Goal: Task Accomplishment & Management: Complete application form

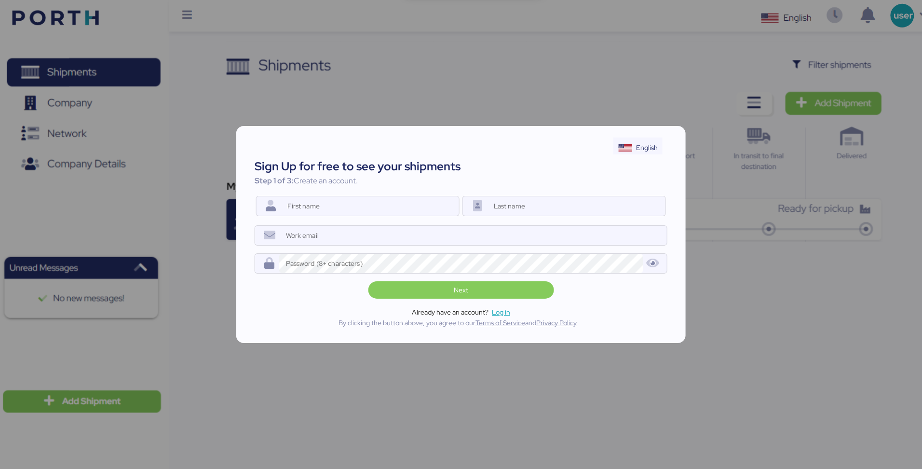
click at [645, 143] on div "English" at bounding box center [647, 147] width 22 height 10
click at [662, 183] on div "languages.platform_Spanish" at bounding box center [683, 185] width 92 height 11
click at [404, 201] on input "Nombre" at bounding box center [370, 205] width 178 height 19
type input "[PERSON_NAME]"
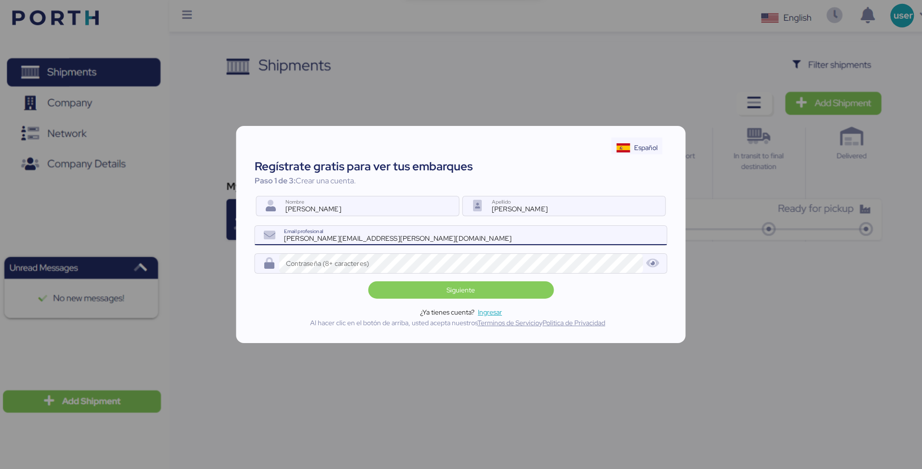
type input "[PERSON_NAME][EMAIL_ADDRESS][PERSON_NAME][DOMAIN_NAME]"
click at [455, 272] on div "Regístrate gratis para ver tus embarques Paso 1 de 3: Crear una cuenta. [PERSON…" at bounding box center [461, 242] width 426 height 177
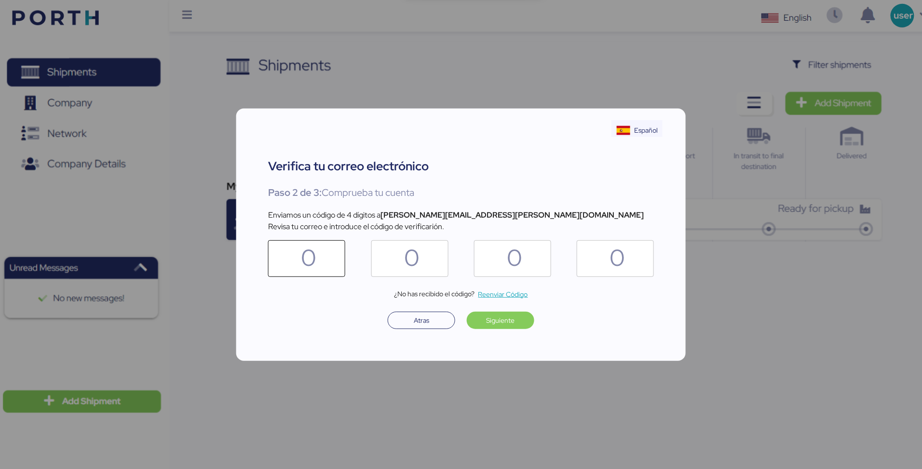
click at [326, 259] on div "0" at bounding box center [307, 258] width 66 height 37
click at [301, 259] on input "0" at bounding box center [287, 258] width 27 height 37
click at [331, 273] on div "0" at bounding box center [307, 258] width 66 height 37
click at [301, 273] on input "0" at bounding box center [287, 258] width 27 height 37
type input "3"
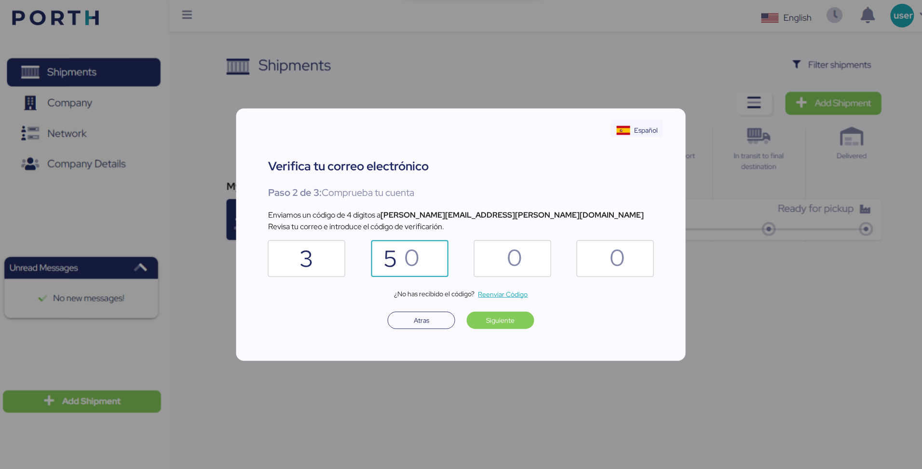
type input "5"
type input "0"
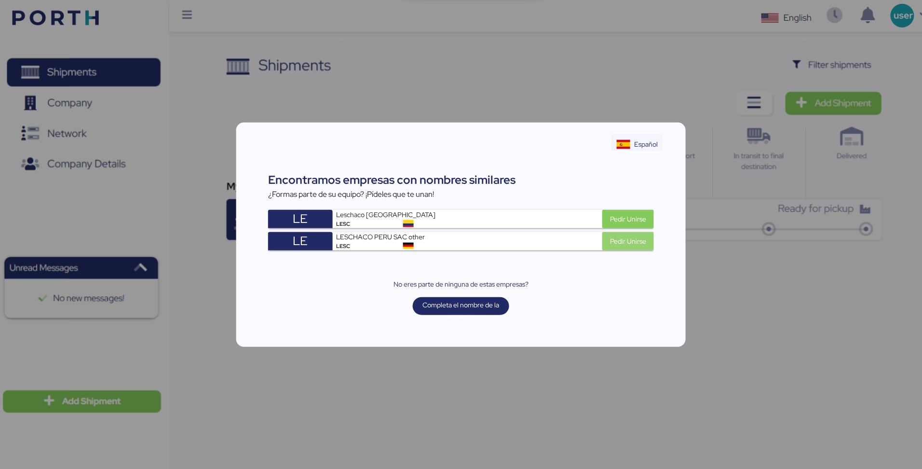
click at [630, 244] on span "Pedir Unirse" at bounding box center [628, 241] width 36 height 12
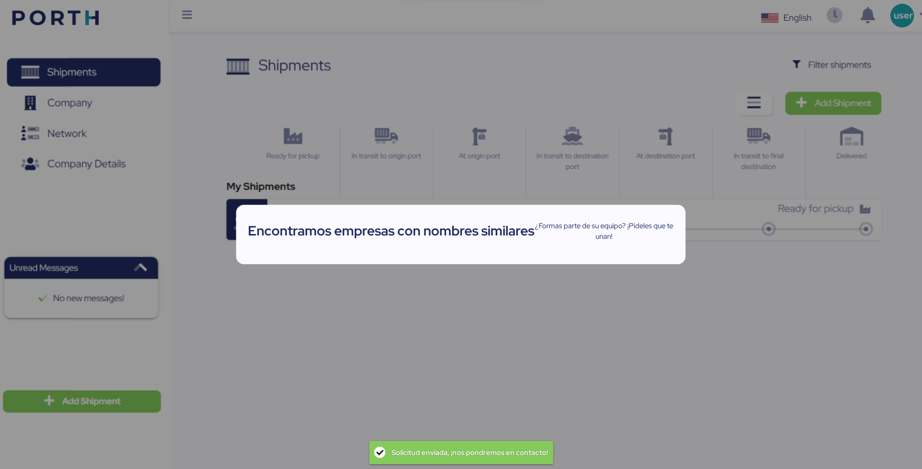
click at [635, 222] on div "¿Formas parte de su equipo? ¡Pídeles que te unan!" at bounding box center [461, 231] width 426 height 22
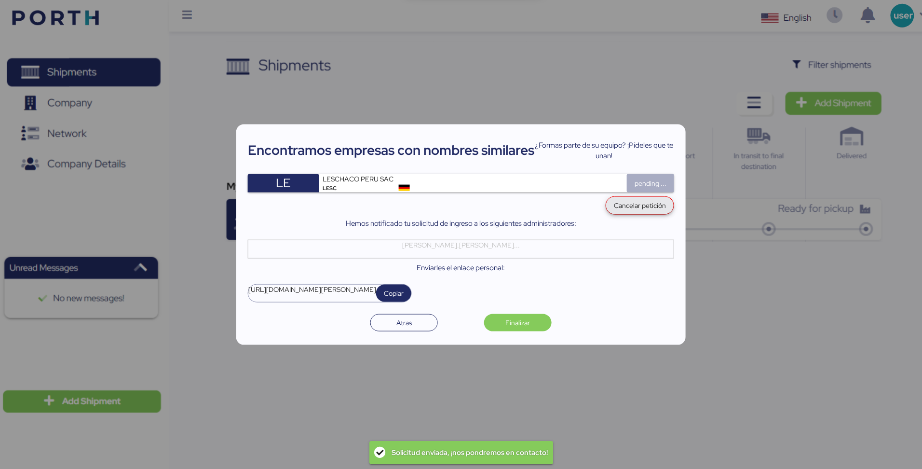
click at [645, 205] on span "Cancelar petición" at bounding box center [640, 205] width 52 height 12
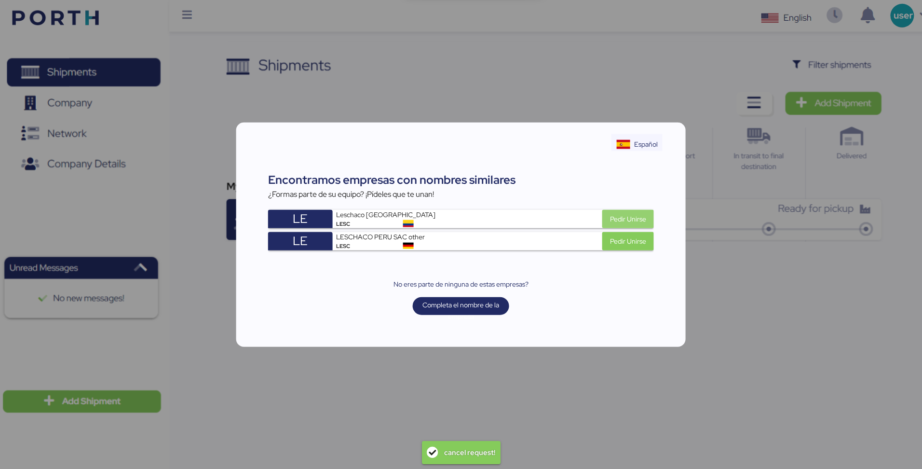
click at [623, 220] on span "Pedir Unirse" at bounding box center [628, 219] width 36 height 12
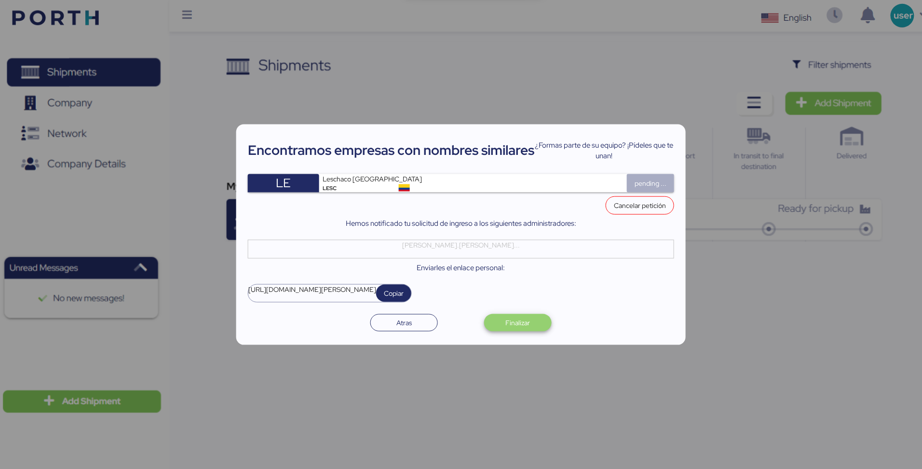
click at [522, 323] on span "Finalizar" at bounding box center [518, 322] width 25 height 12
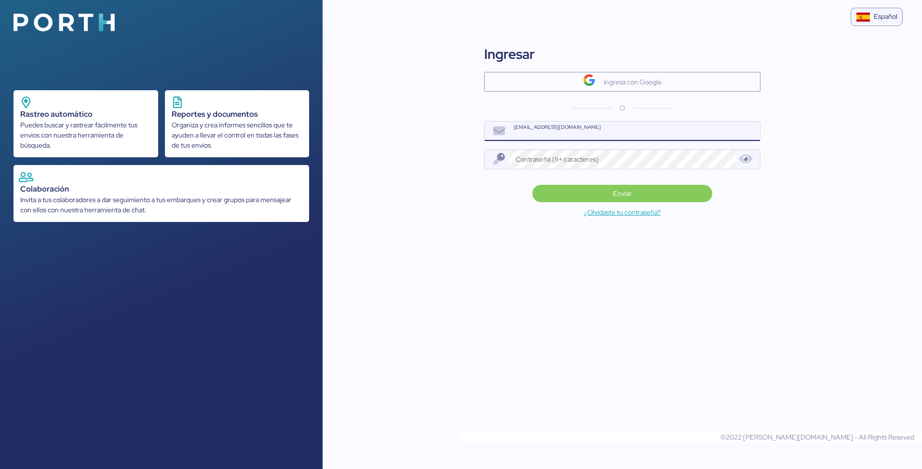
type input "[PERSON_NAME][EMAIL_ADDRESS][PERSON_NAME][DOMAIN_NAME]"
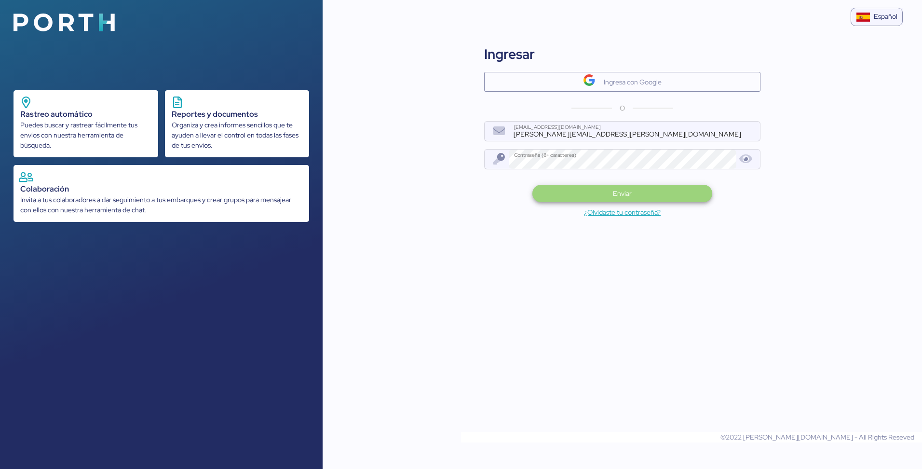
click at [637, 196] on span "Enviar" at bounding box center [622, 194] width 164 height 14
